Goal: Information Seeking & Learning: Learn about a topic

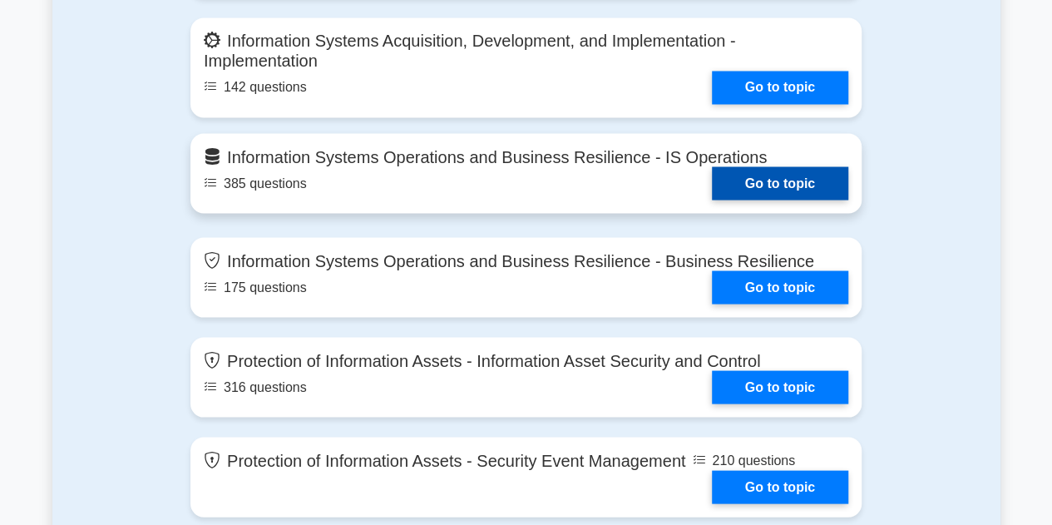
scroll to position [885, 0]
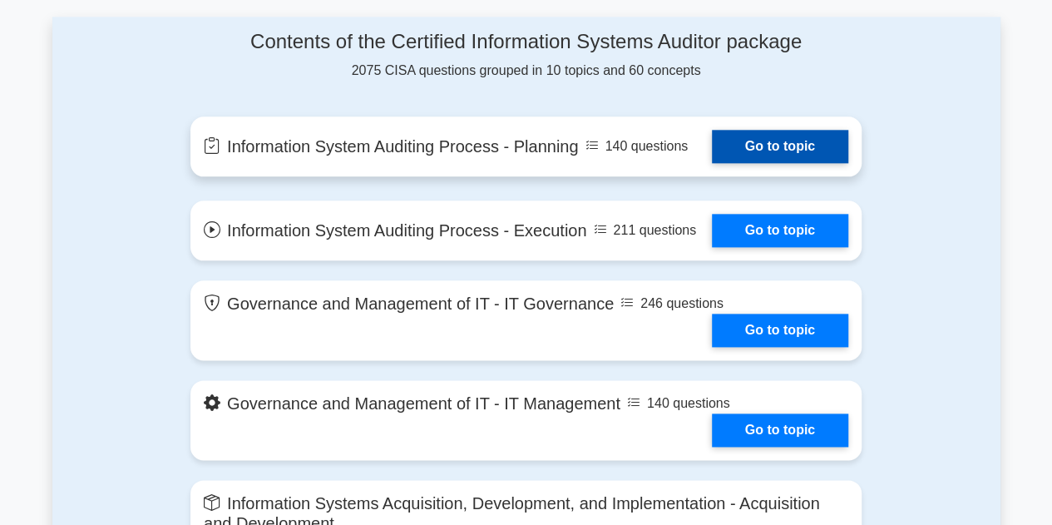
click at [791, 140] on link "Go to topic" at bounding box center [780, 146] width 136 height 33
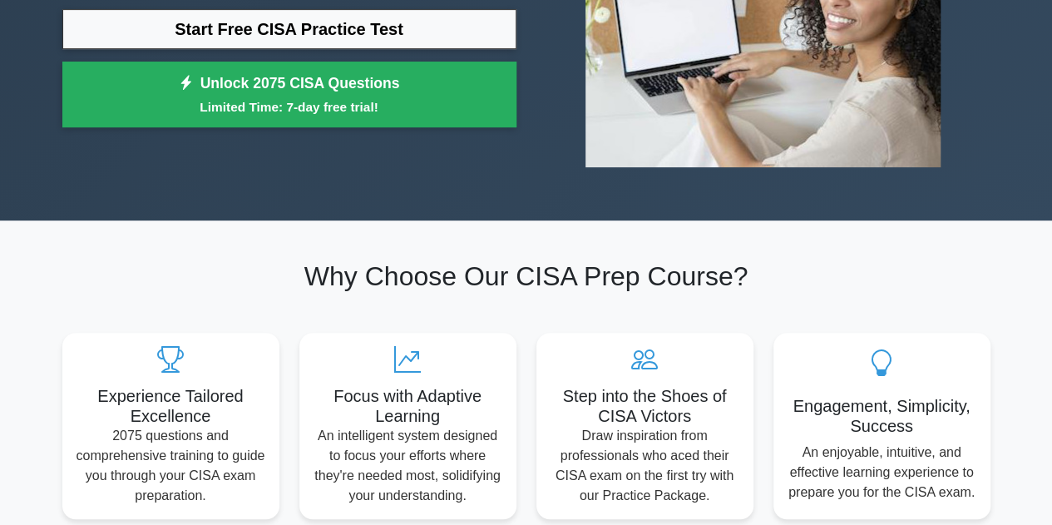
scroll to position [0, 0]
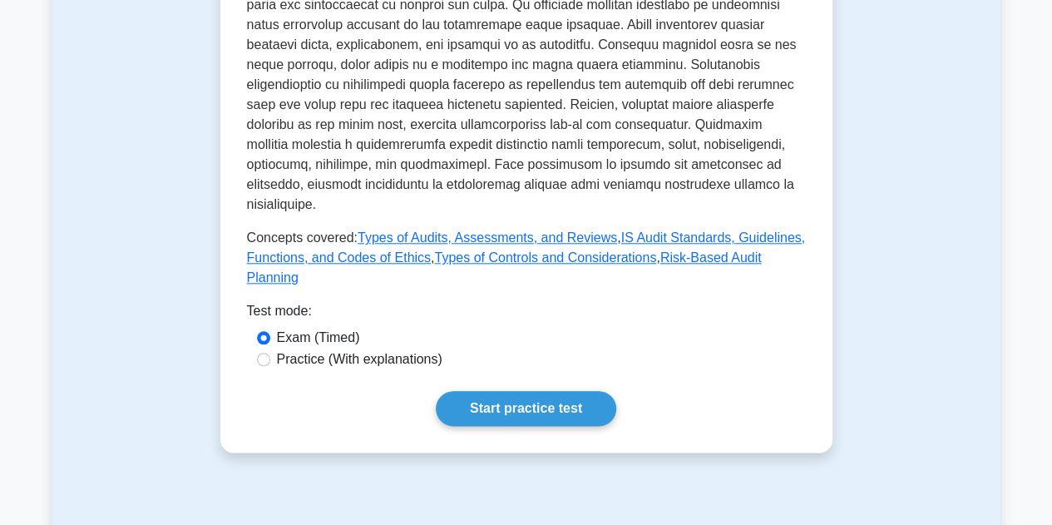
scroll to position [776, 0]
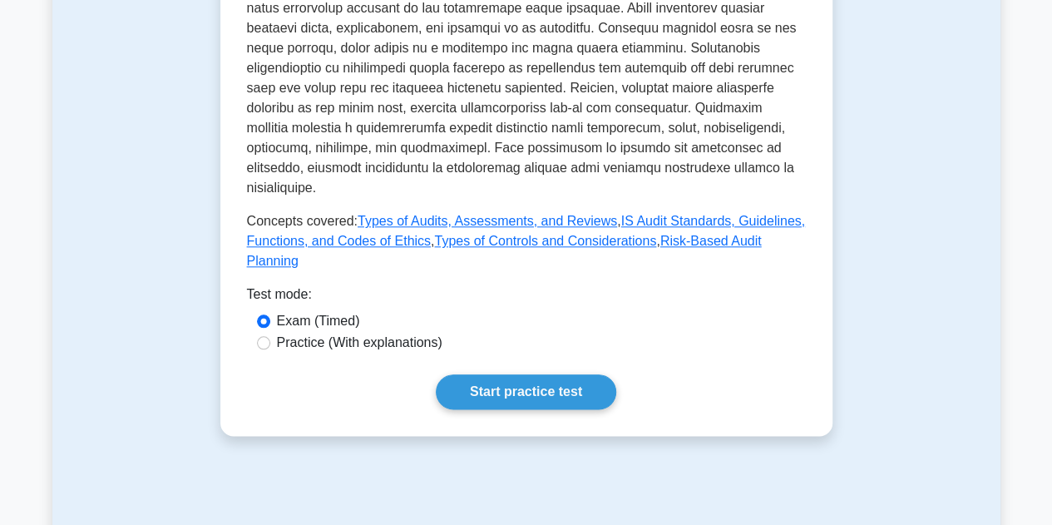
click at [390, 333] on label "Practice (With explanations)" at bounding box center [360, 343] width 166 height 20
click at [270, 336] on input "Practice (With explanations)" at bounding box center [263, 342] width 13 height 13
radio input "true"
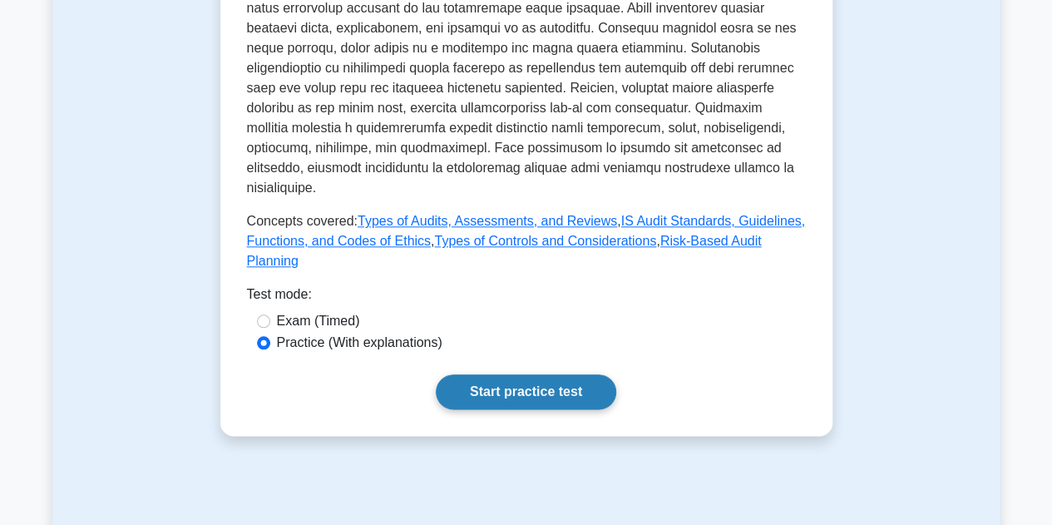
click at [579, 374] on link "Start practice test" at bounding box center [526, 391] width 181 height 35
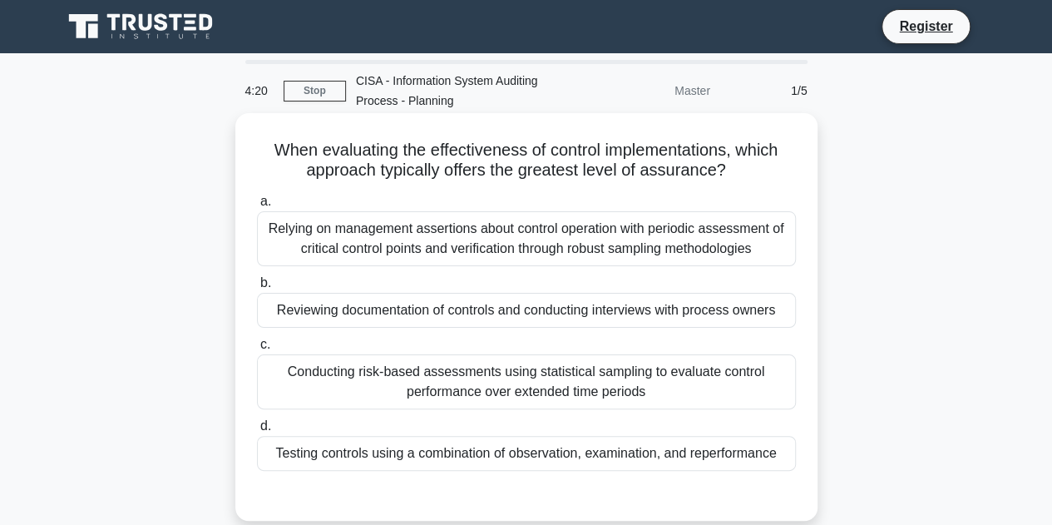
click at [570, 380] on div "Conducting risk-based assessments using statistical sampling to evaluate contro…" at bounding box center [526, 381] width 539 height 55
click at [257, 350] on input "c. Conducting risk-based assessments using statistical sampling to evaluate con…" at bounding box center [257, 344] width 0 height 11
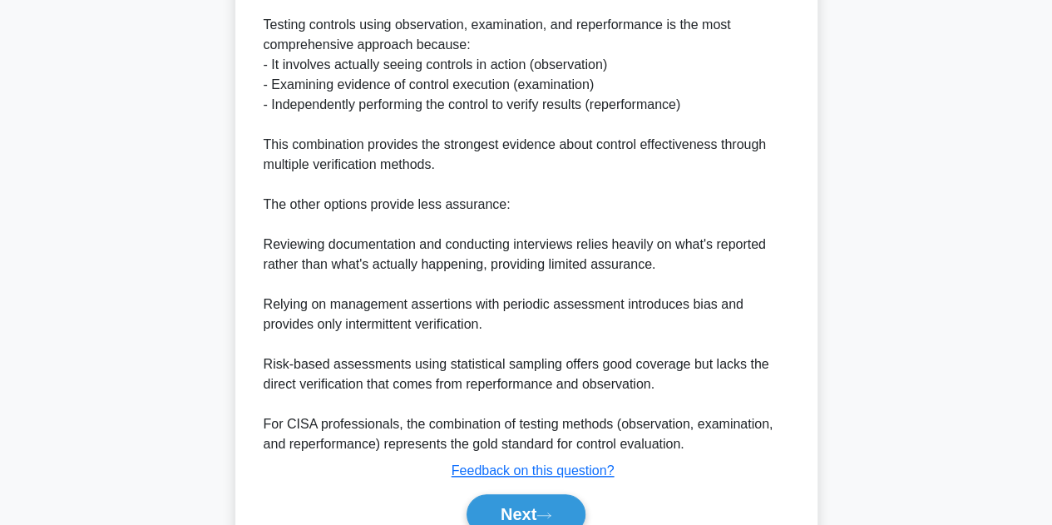
scroll to position [388, 0]
